Goal: Task Accomplishment & Management: Manage account settings

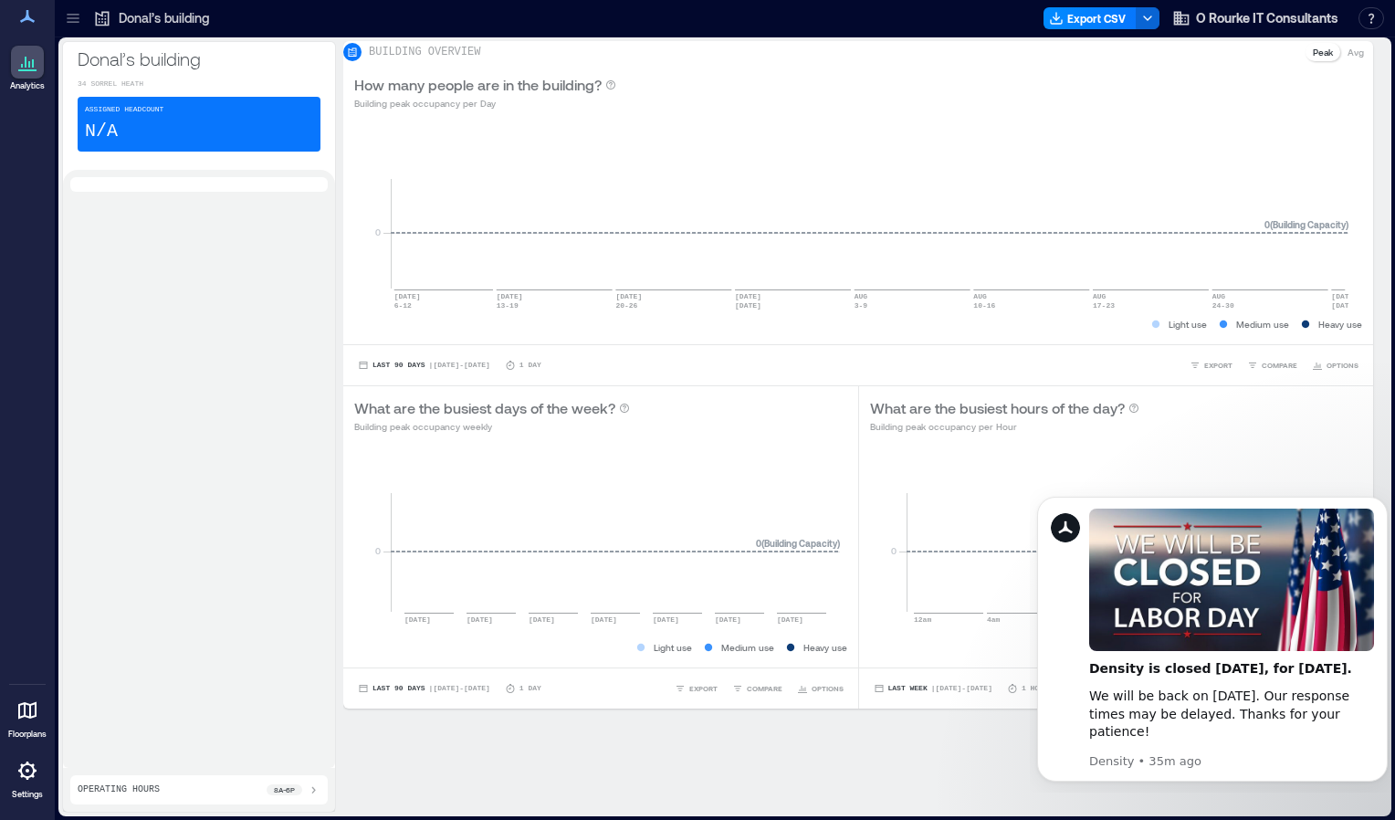
drag, startPoint x: 1394, startPoint y: 268, endPoint x: 1389, endPoint y: 412, distance: 144.4
click at [1389, 412] on div "Donal’s building [GEOGRAPHIC_DATA] Assigned Headcount N/A Operating Hours 8a - …" at bounding box center [725, 428] width 1340 height 782
click at [928, 754] on div "BUILDING OVERVIEW Peak Avg How many people are in the building? Building peak o…" at bounding box center [865, 427] width 1045 height 772
click at [1253, 21] on span "O Rourke IT Consultants" at bounding box center [1267, 18] width 142 height 18
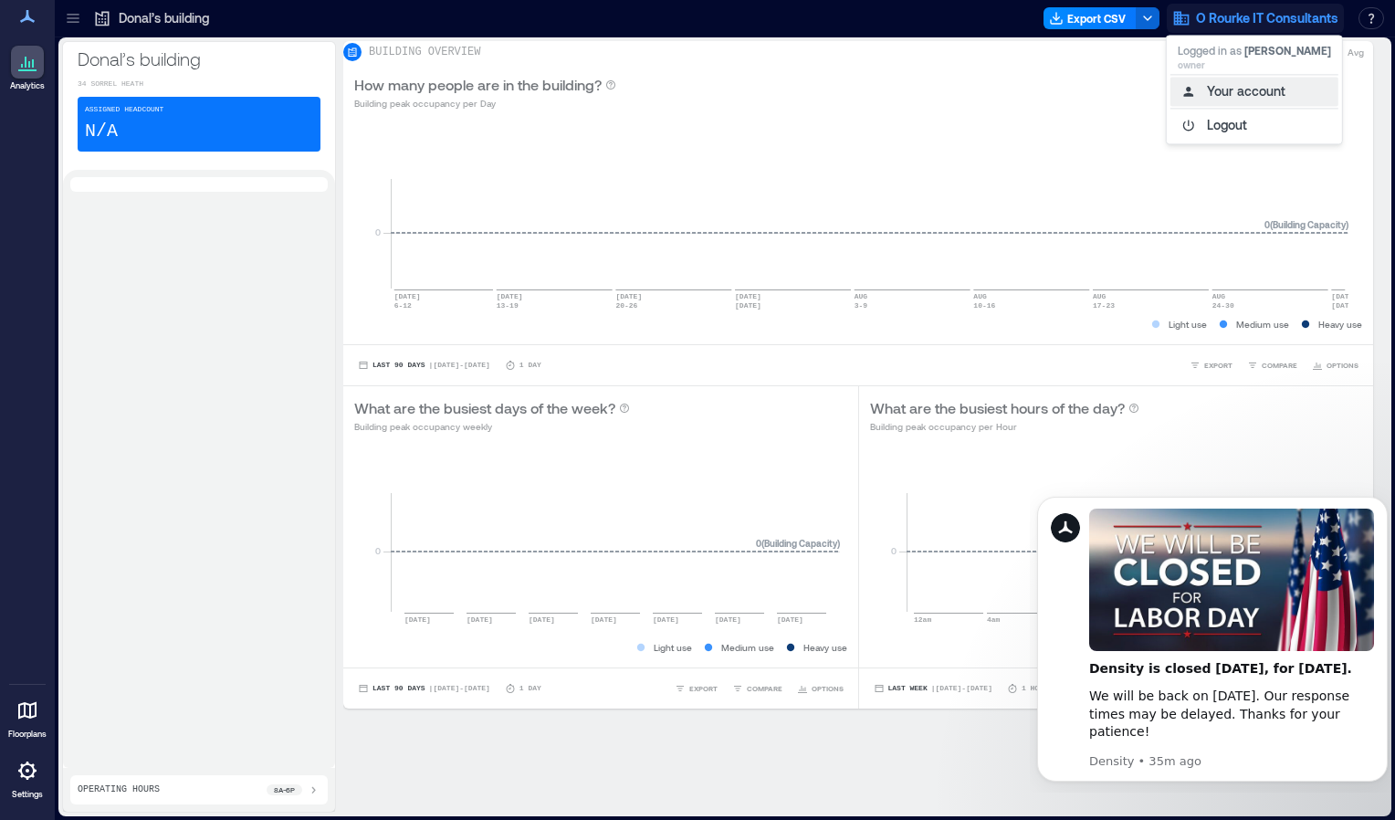
click at [1233, 100] on button "Your account" at bounding box center [1255, 91] width 168 height 29
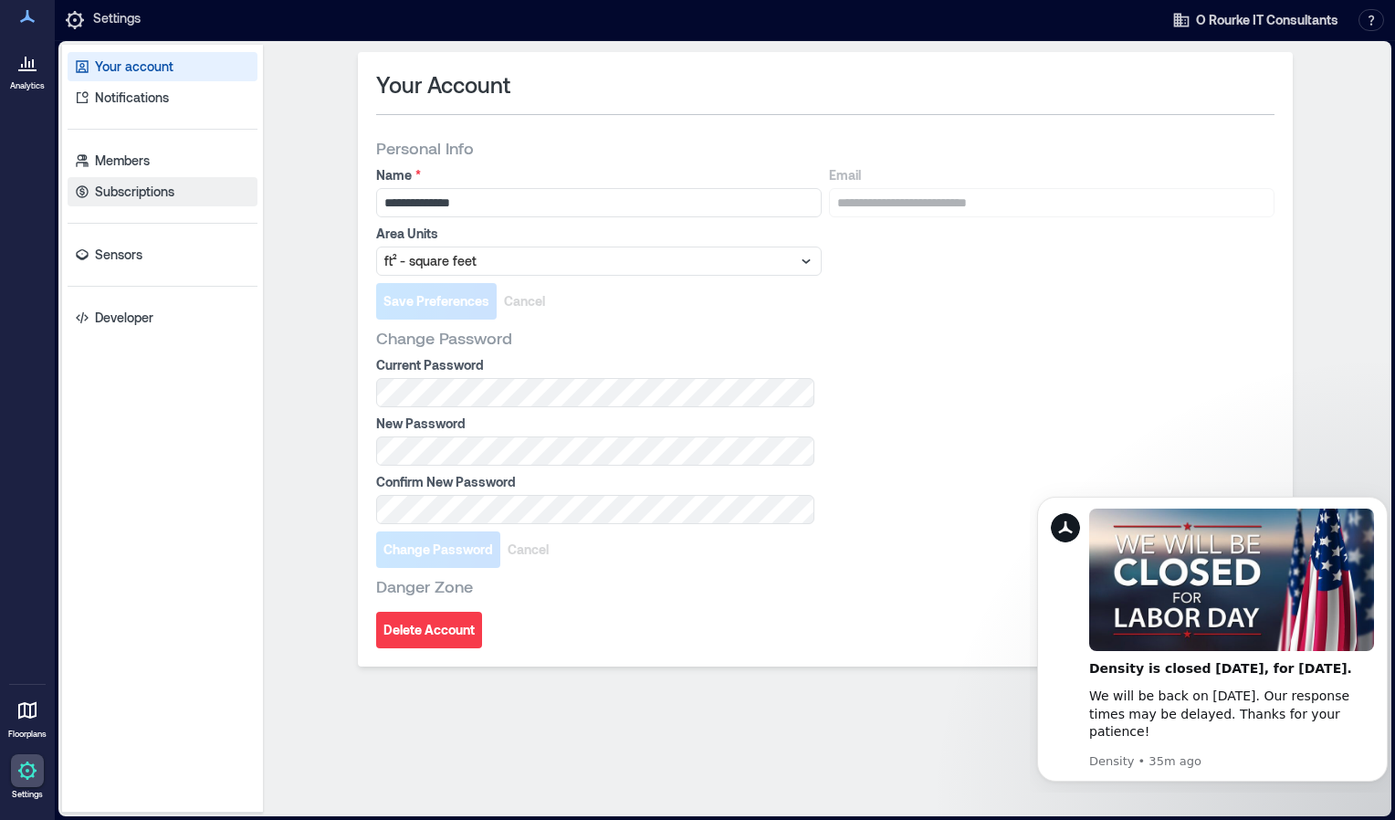
click at [135, 200] on p "Subscriptions" at bounding box center [134, 192] width 79 height 18
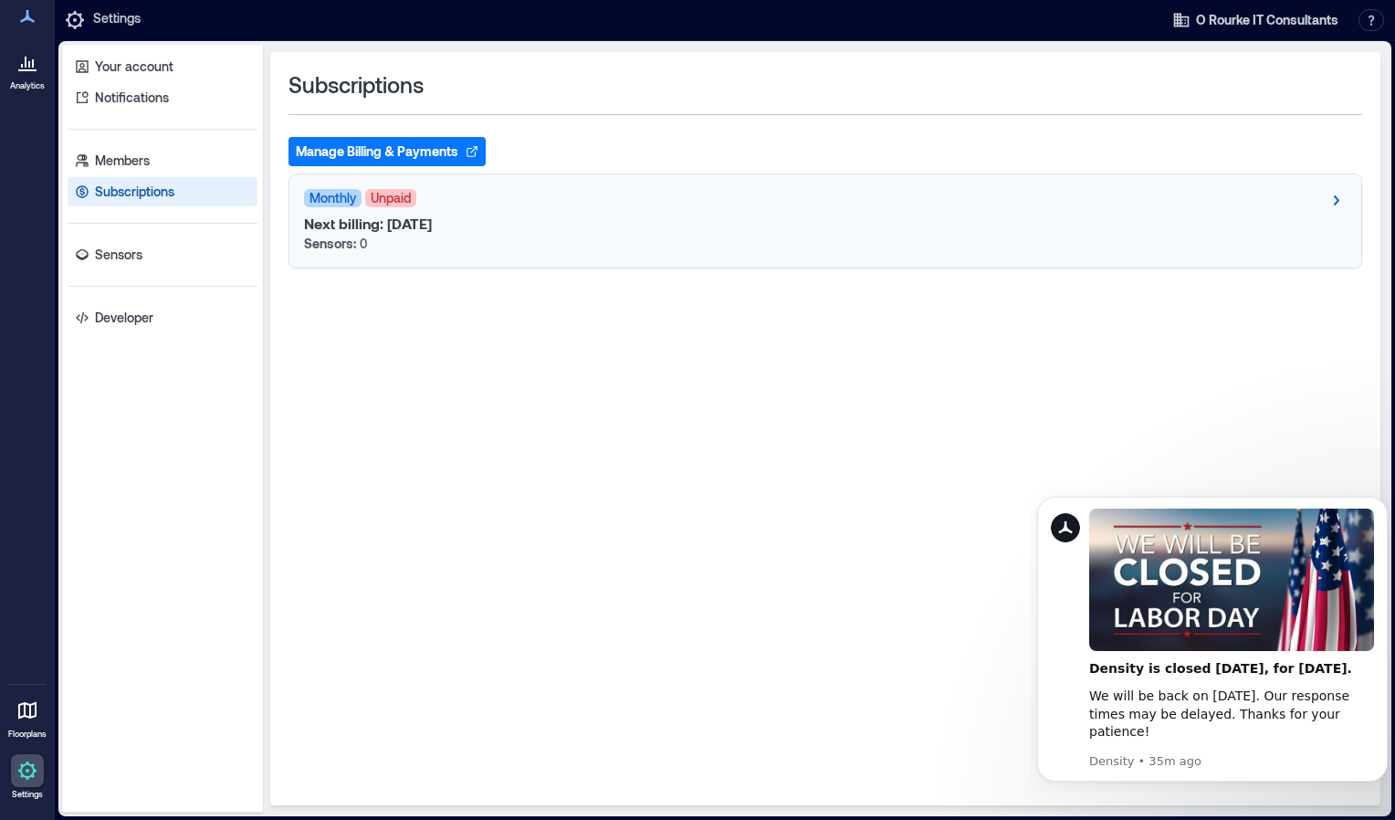
click at [344, 189] on span "Monthly" at bounding box center [333, 198] width 58 height 18
click at [329, 199] on span "Monthly" at bounding box center [333, 198] width 58 height 18
click at [406, 195] on span "Unpaid" at bounding box center [390, 198] width 51 height 18
click at [425, 234] on div "Next billing: [DATE] Sensors: 0" at bounding box center [825, 234] width 1043 height 38
click at [432, 219] on p "Next billing: [DATE]" at bounding box center [368, 224] width 128 height 18
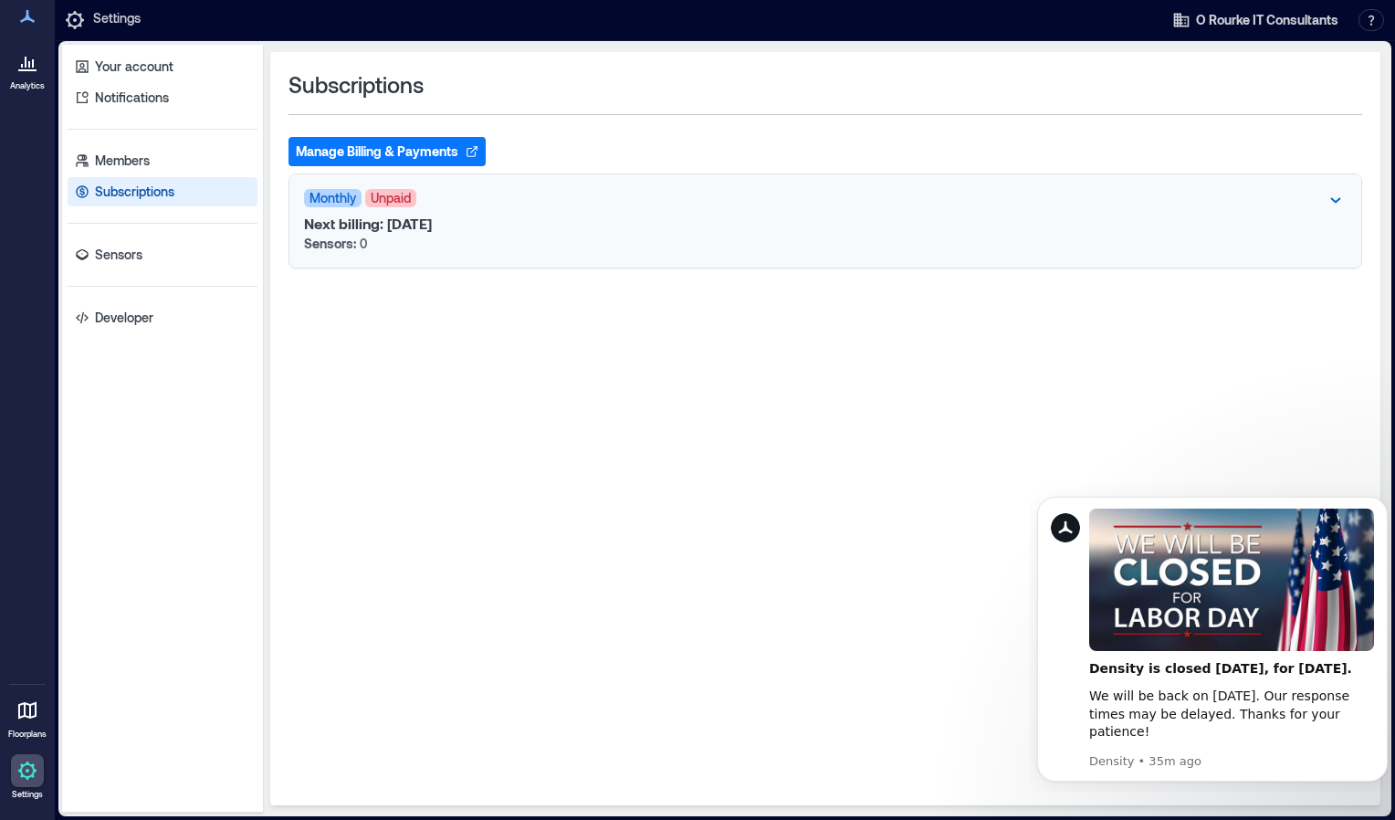
click at [432, 219] on p "Next billing: [DATE]" at bounding box center [368, 224] width 128 height 18
click at [383, 144] on button "Manage Billing & Payments" at bounding box center [387, 151] width 197 height 29
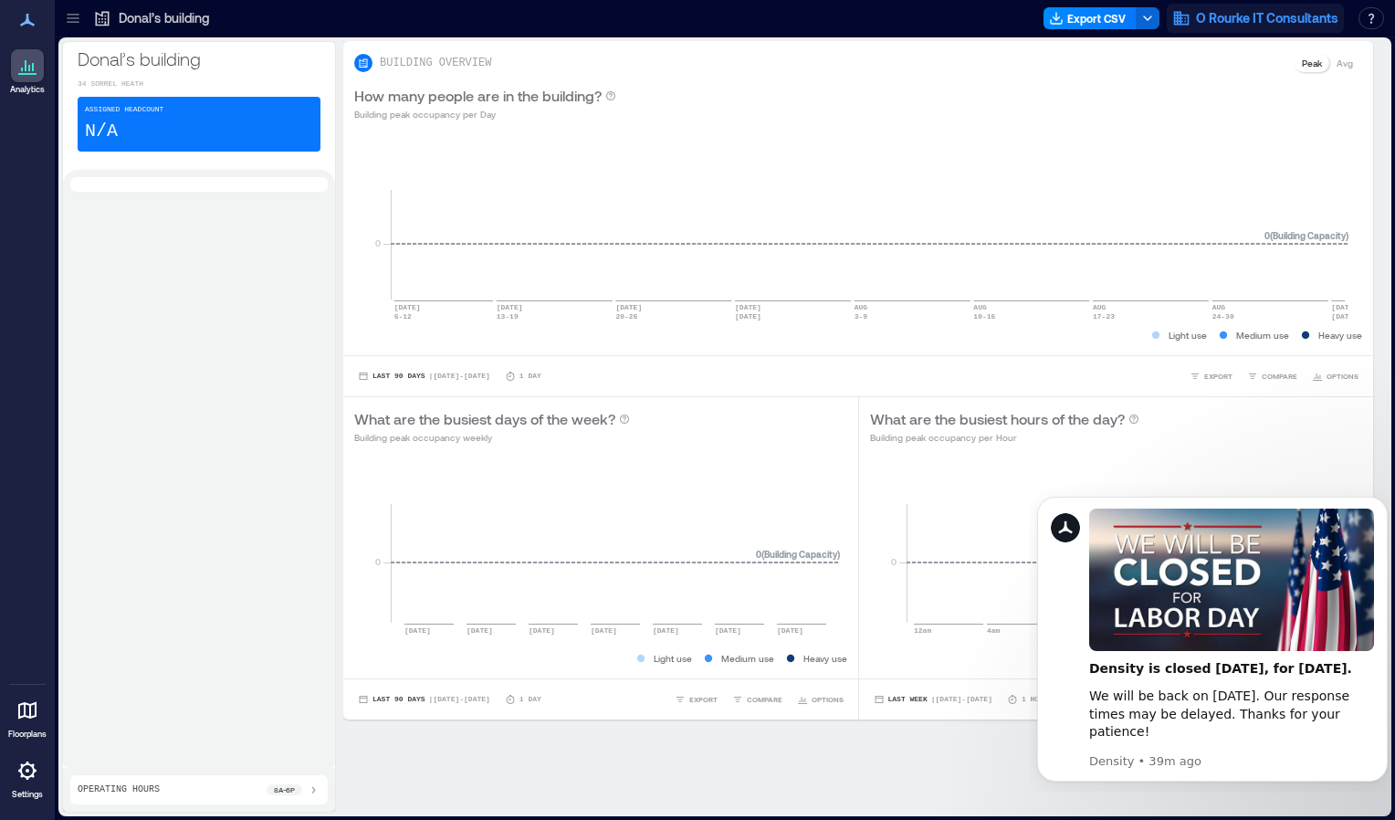
click at [1300, 14] on span "O Rourke IT Consultants" at bounding box center [1267, 18] width 142 height 18
click at [1223, 96] on button "Your account" at bounding box center [1255, 91] width 168 height 29
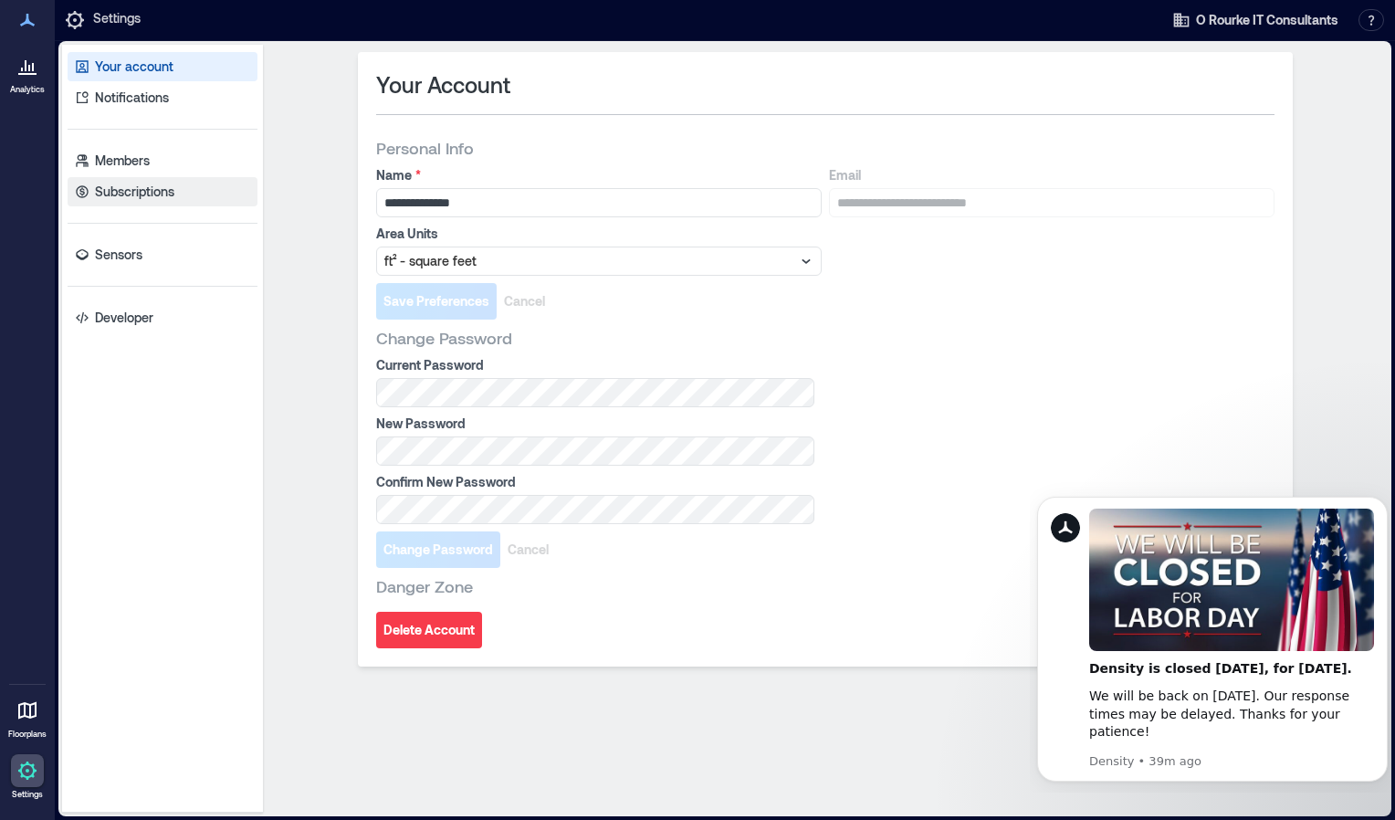
click at [140, 193] on p "Subscriptions" at bounding box center [134, 192] width 79 height 18
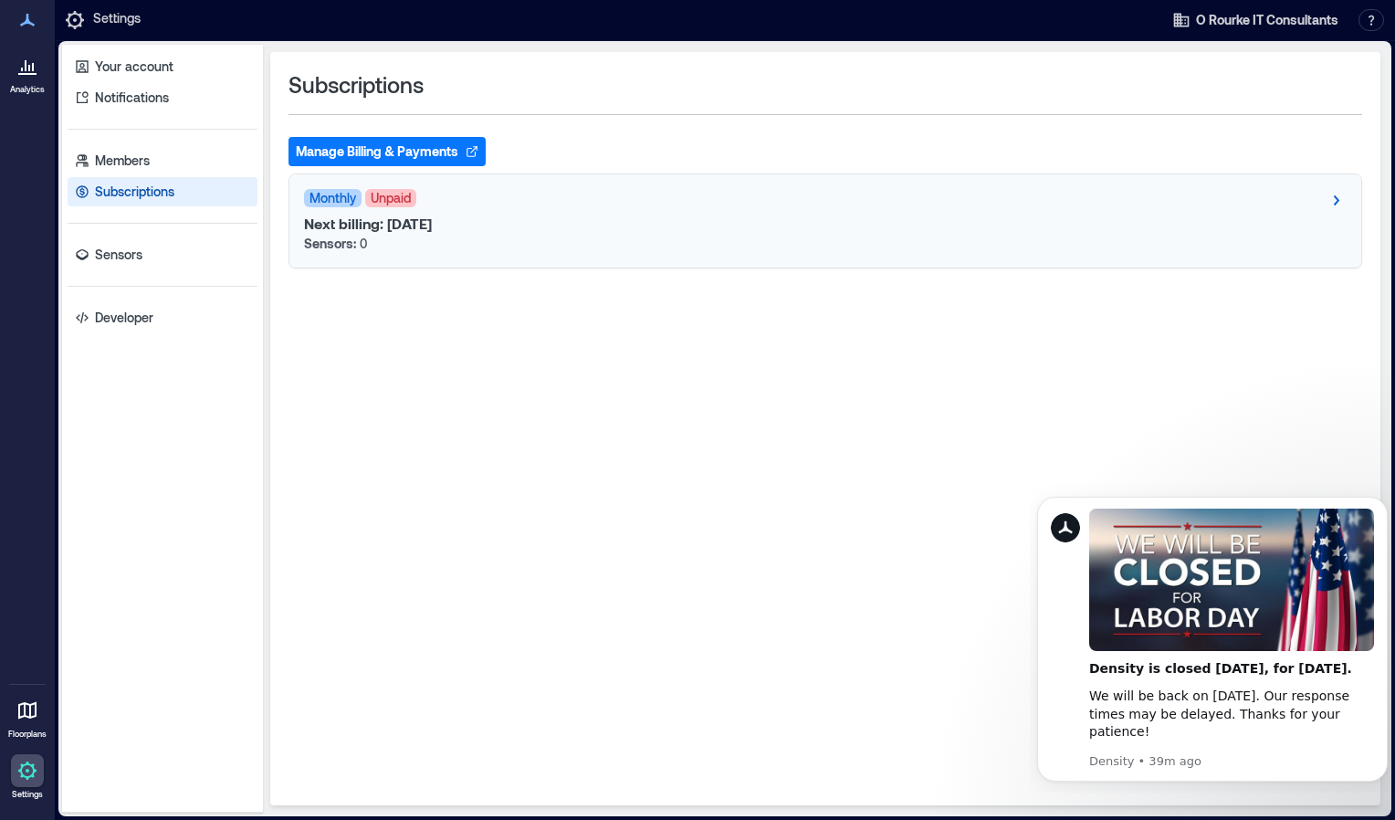
click at [383, 195] on span "Unpaid" at bounding box center [390, 198] width 51 height 18
drag, startPoint x: 383, startPoint y: 195, endPoint x: 330, endPoint y: 194, distance: 53.9
click at [330, 194] on span "Monthly" at bounding box center [333, 198] width 58 height 18
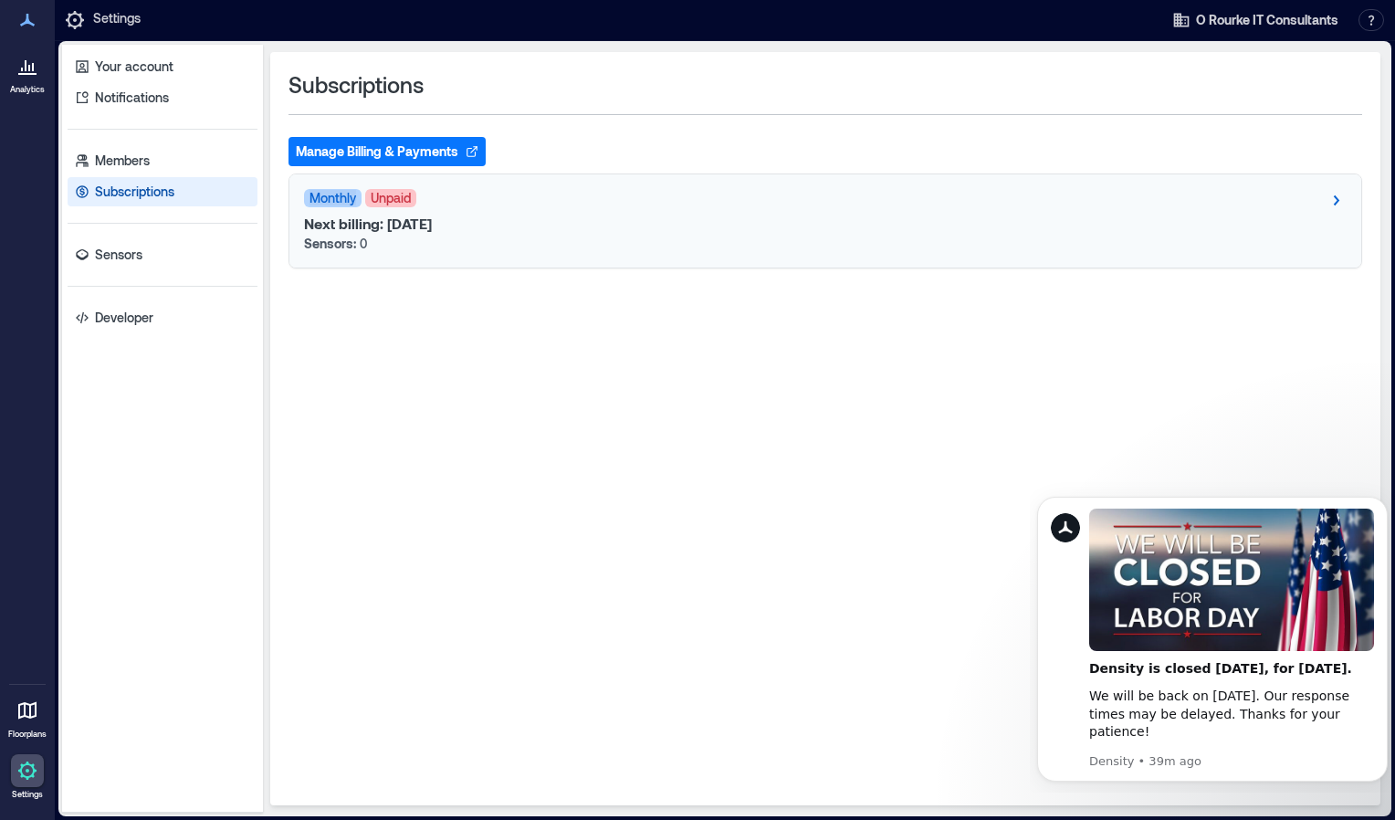
click at [330, 194] on span "Monthly" at bounding box center [333, 198] width 58 height 18
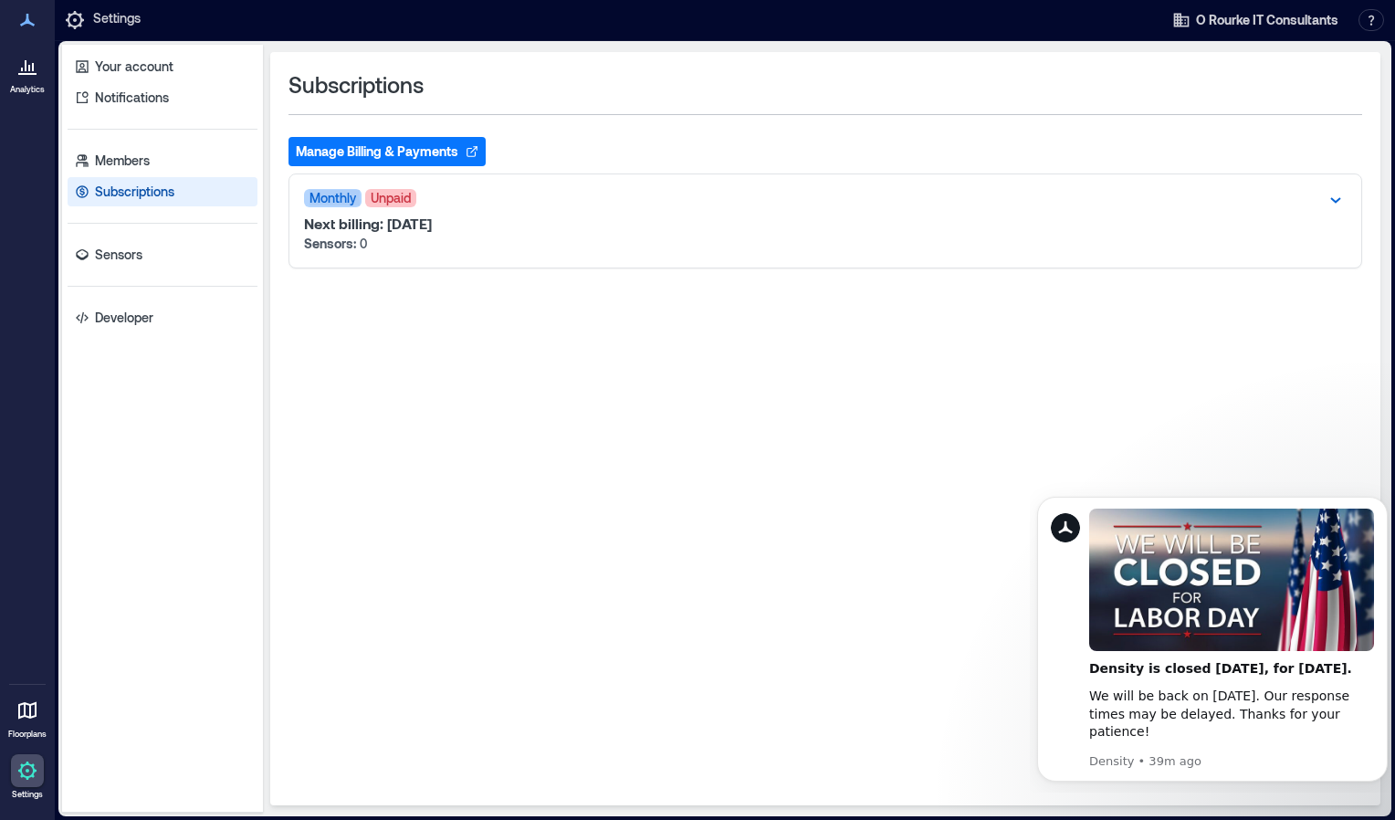
drag, startPoint x: 330, startPoint y: 194, endPoint x: 318, endPoint y: 152, distance: 43.6
click at [318, 152] on button "Manage Billing & Payments" at bounding box center [387, 151] width 197 height 29
